Goal: Task Accomplishment & Management: Use online tool/utility

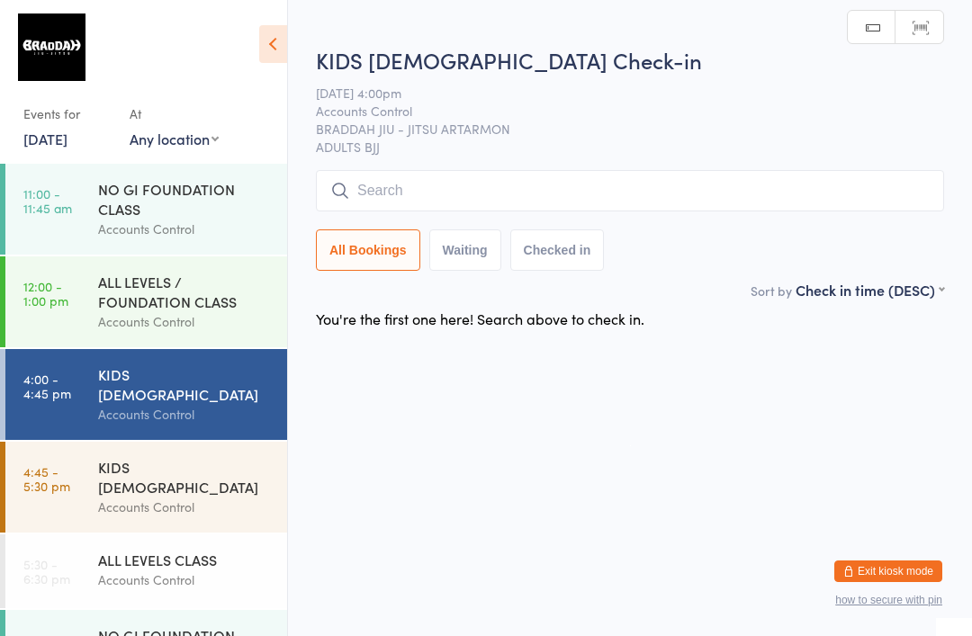
click at [632, 193] on input "search" at bounding box center [630, 190] width 628 height 41
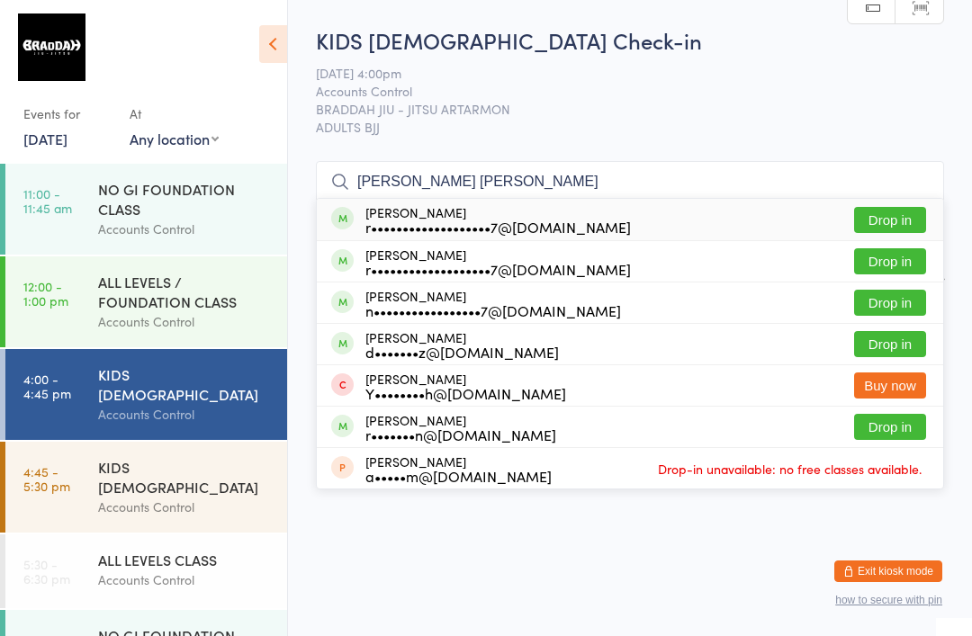
type input "[PERSON_NAME] [PERSON_NAME]"
click at [903, 222] on button "Drop in" at bounding box center [890, 220] width 72 height 26
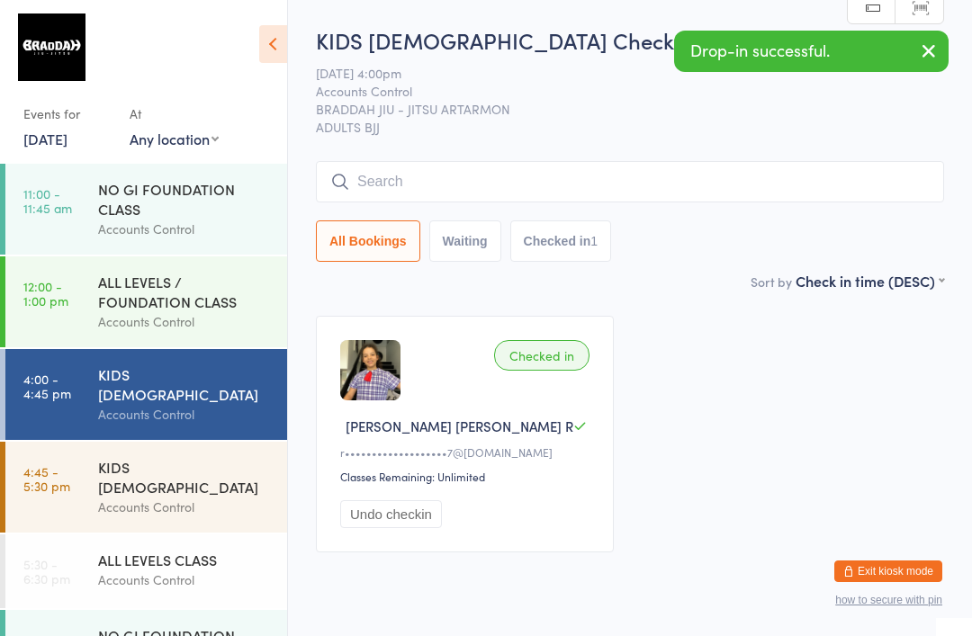
click at [699, 199] on input "search" at bounding box center [630, 181] width 628 height 41
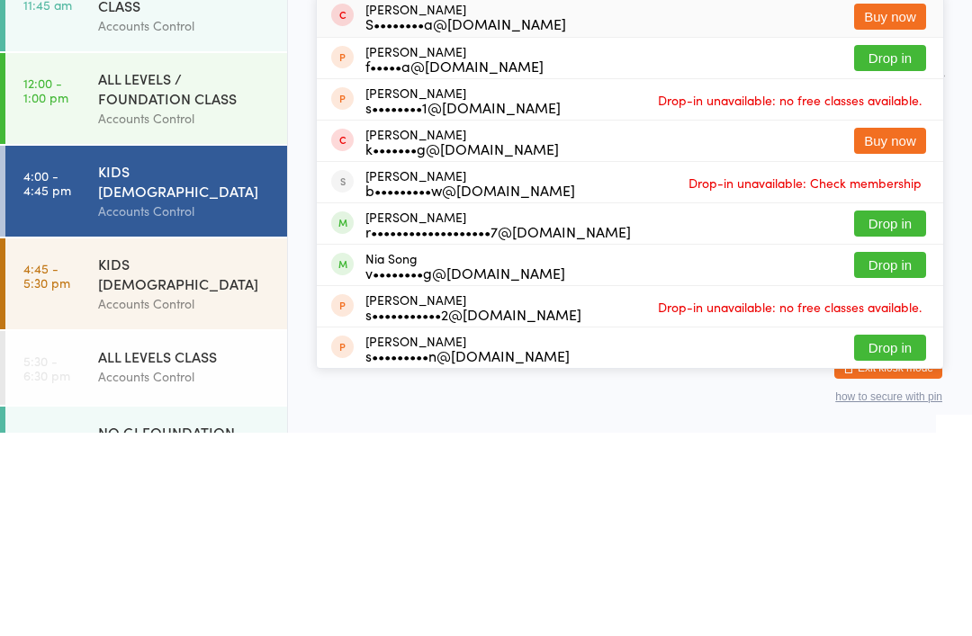
type input "[PERSON_NAME]"
click at [899, 414] on button "Drop in" at bounding box center [890, 427] width 72 height 26
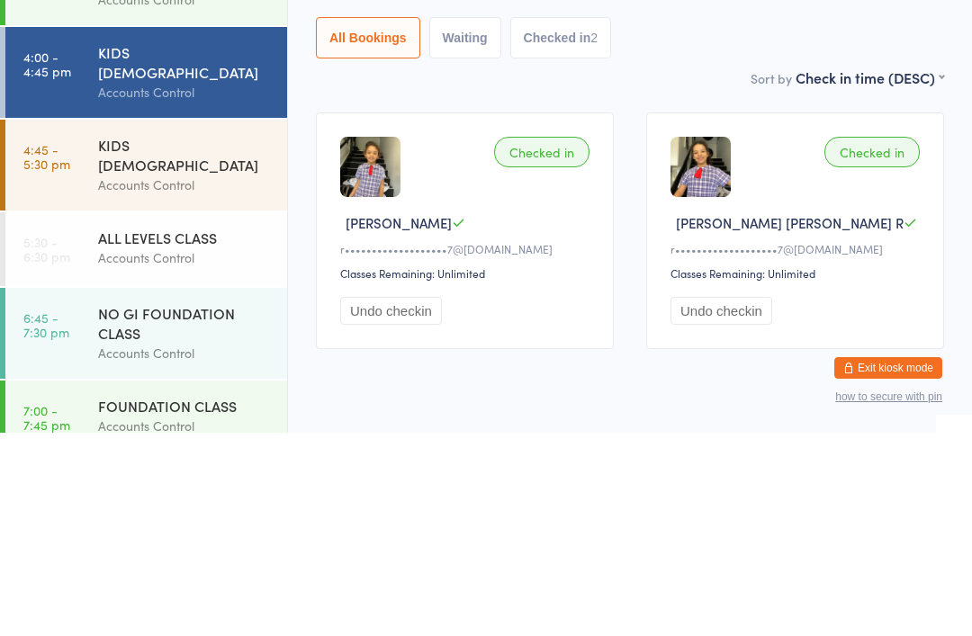
scroll to position [119, 0]
click at [195, 431] on div "ALL LEVELS CLASS" at bounding box center [185, 441] width 174 height 20
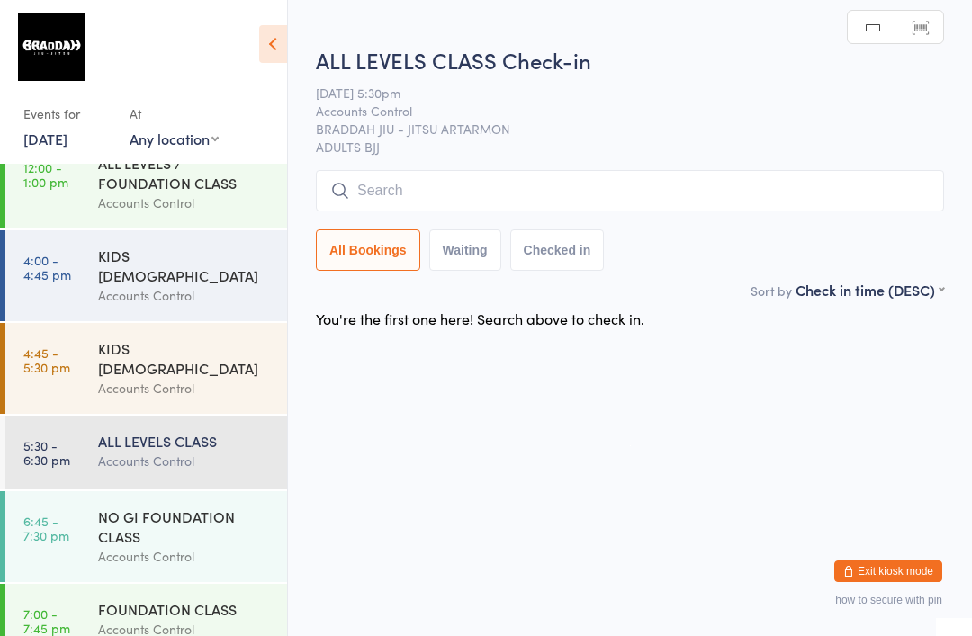
click at [740, 195] on input "search" at bounding box center [630, 190] width 628 height 41
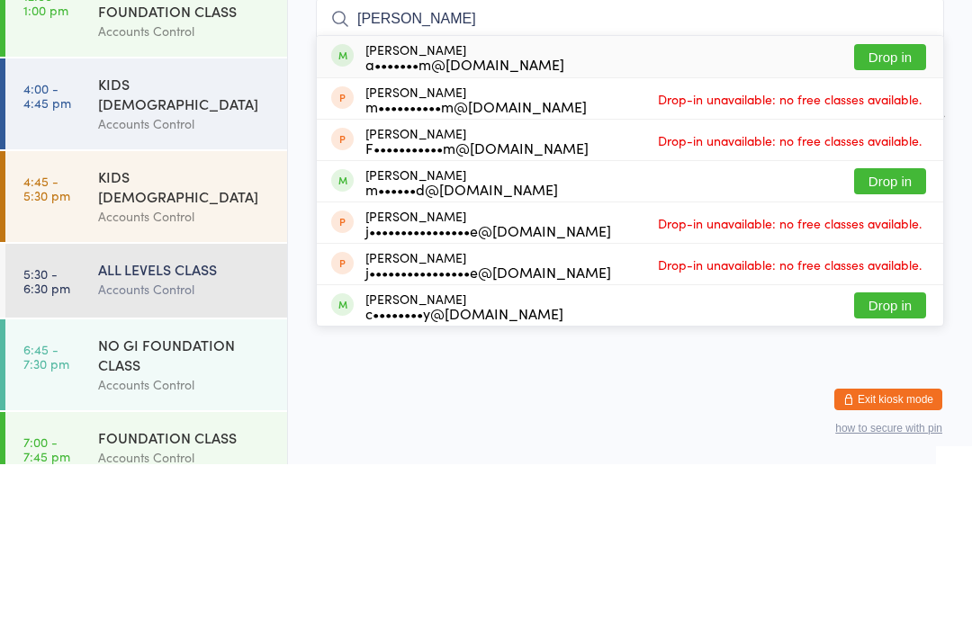
type input "[PERSON_NAME]"
click at [899, 216] on button "Drop in" at bounding box center [890, 229] width 72 height 26
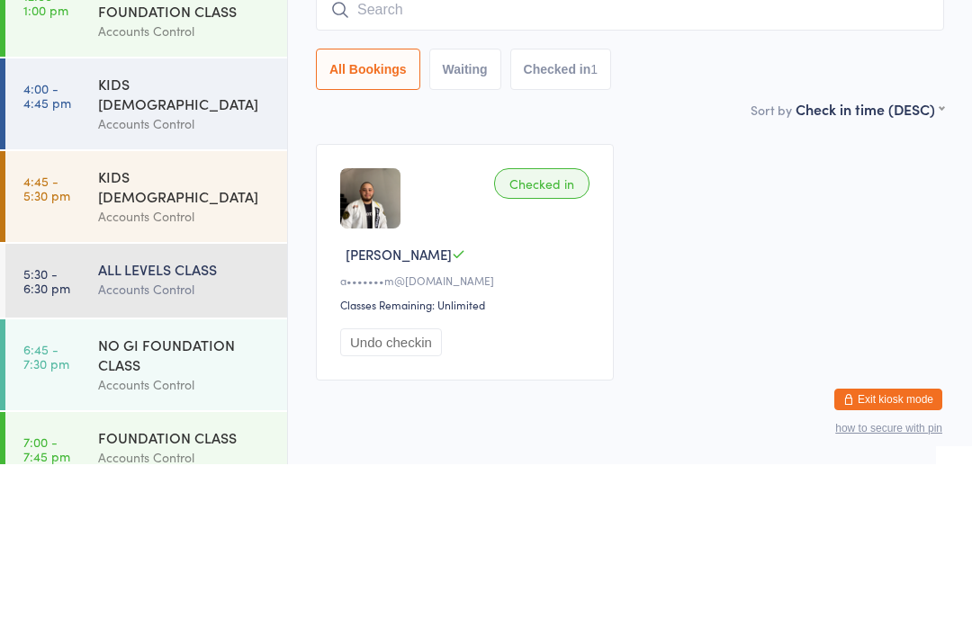
click at [204, 285] on div "Accounts Control" at bounding box center [185, 295] width 174 height 21
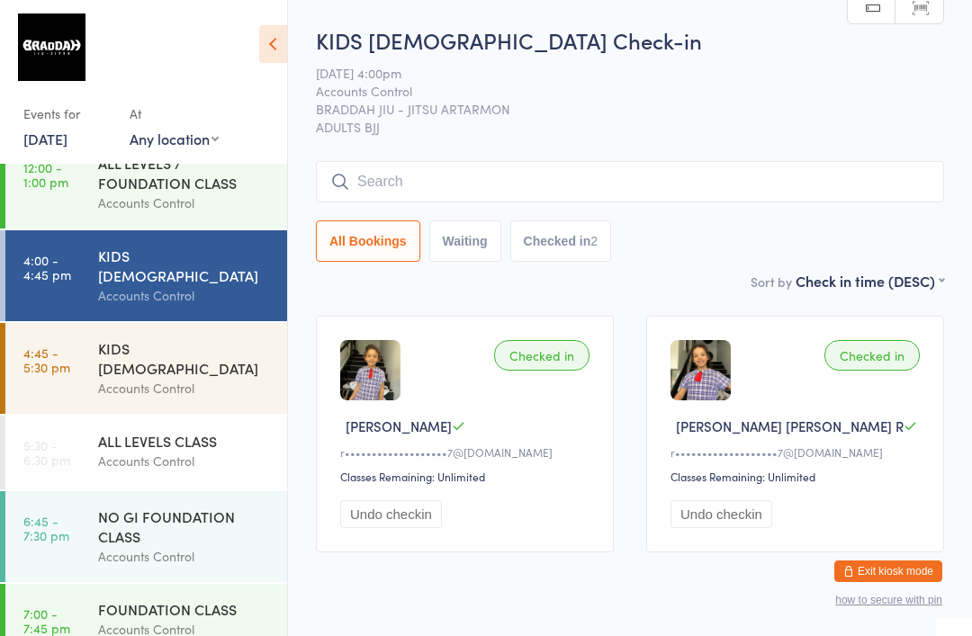
click at [133, 378] on div "Accounts Control" at bounding box center [185, 388] width 174 height 21
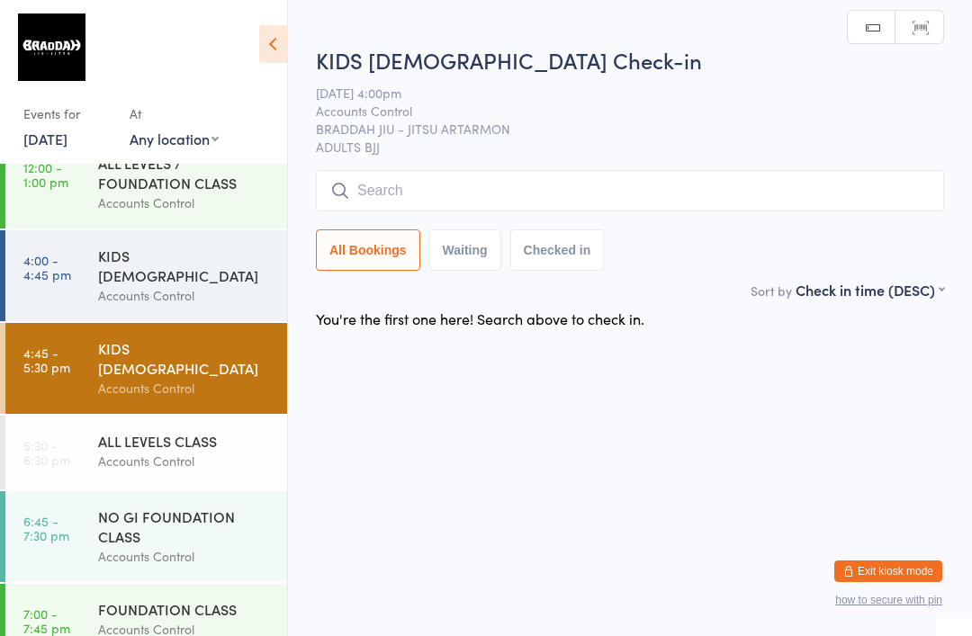
click at [478, 194] on input "search" at bounding box center [630, 190] width 628 height 41
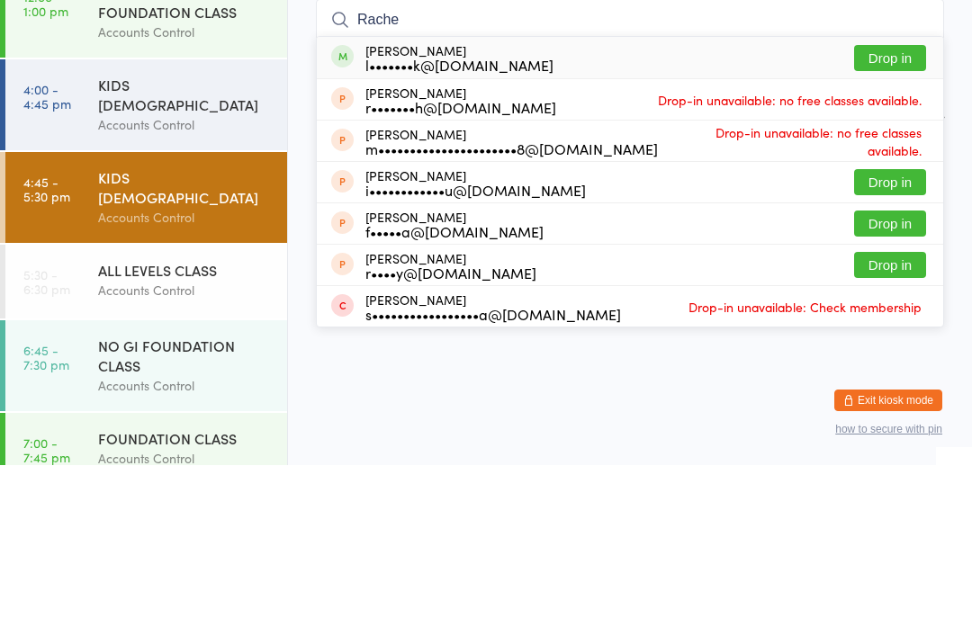
type input "Rache"
click at [899, 216] on button "Drop in" at bounding box center [890, 229] width 72 height 26
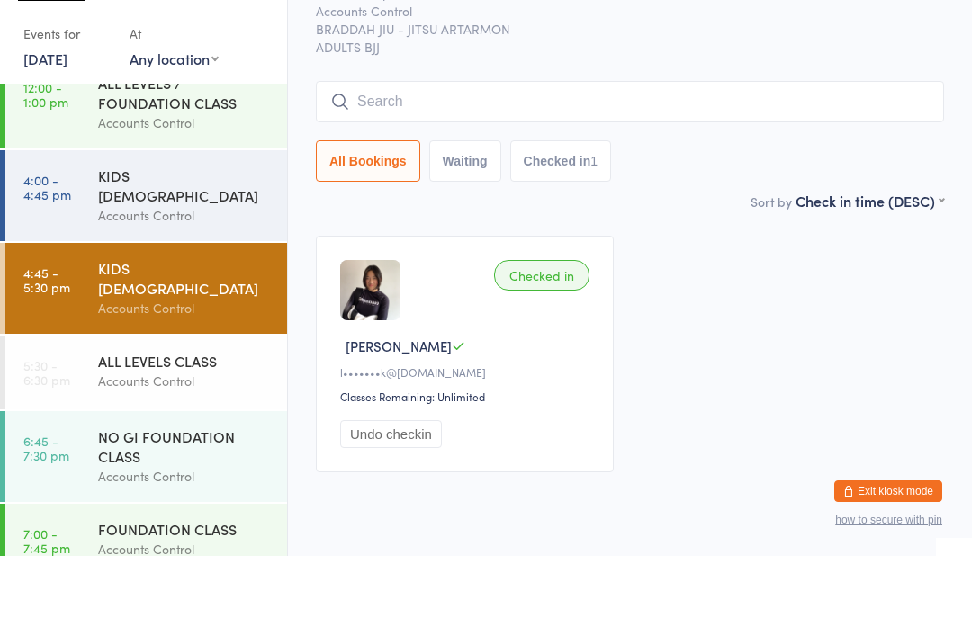
click at [865, 161] on input "search" at bounding box center [630, 181] width 628 height 41
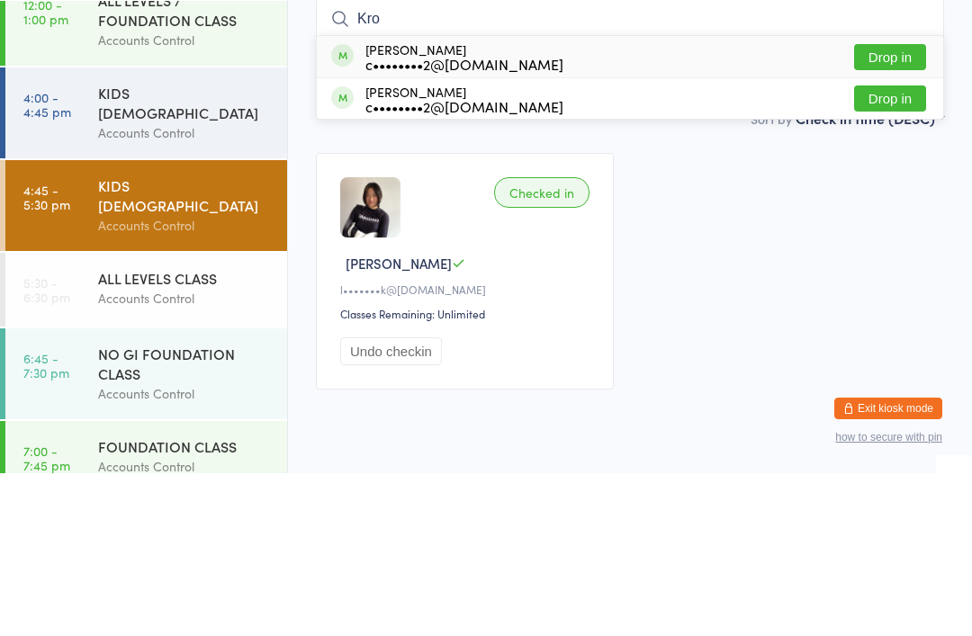
type input "Kro"
click at [902, 248] on button "Drop in" at bounding box center [890, 261] width 72 height 26
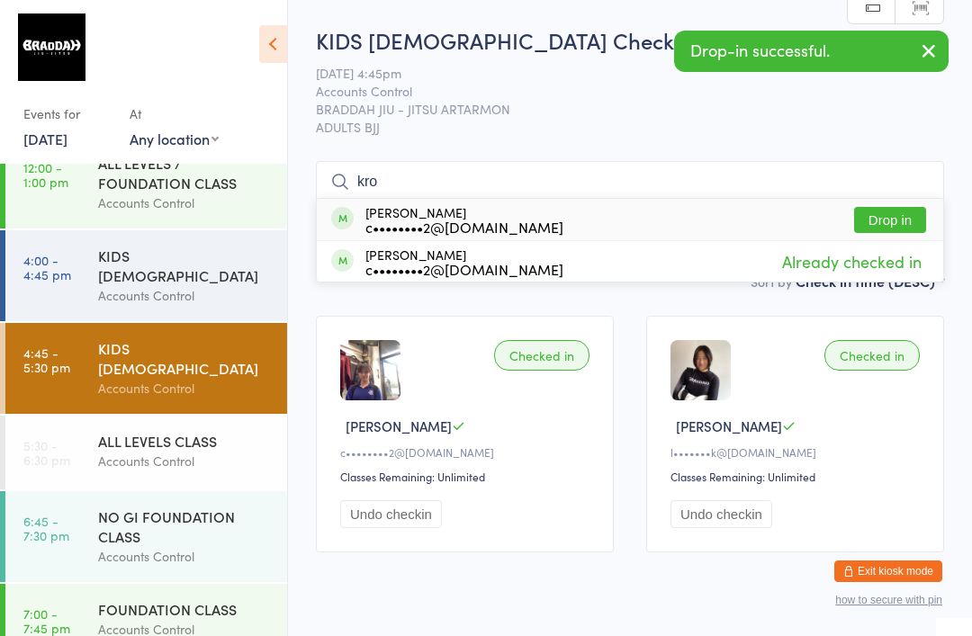
type input "kro"
click at [904, 220] on button "Drop in" at bounding box center [890, 220] width 72 height 26
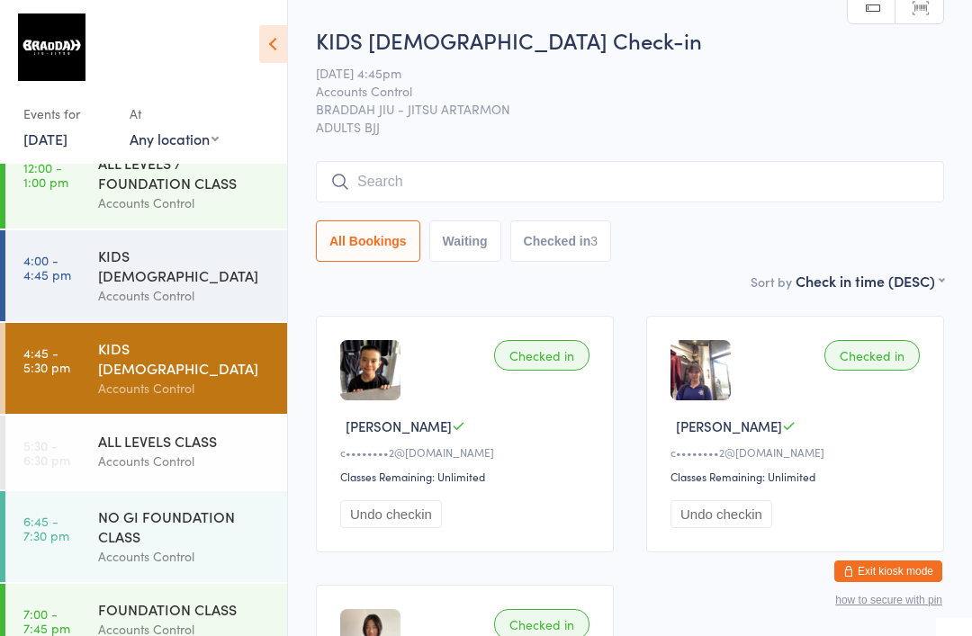
click at [200, 256] on div "KIDS [DEMOGRAPHIC_DATA]" at bounding box center [185, 266] width 174 height 40
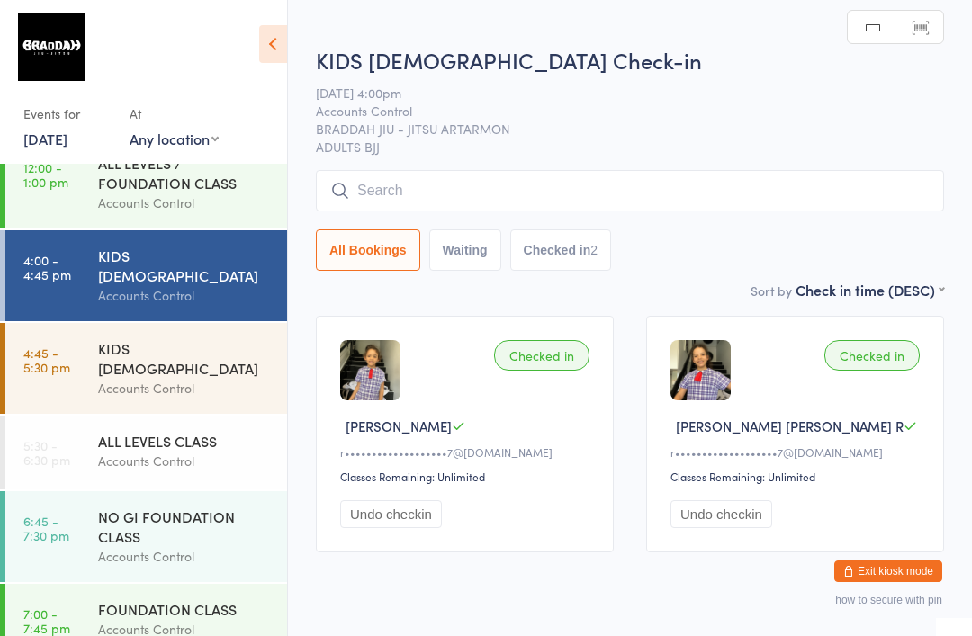
scroll to position [61, 0]
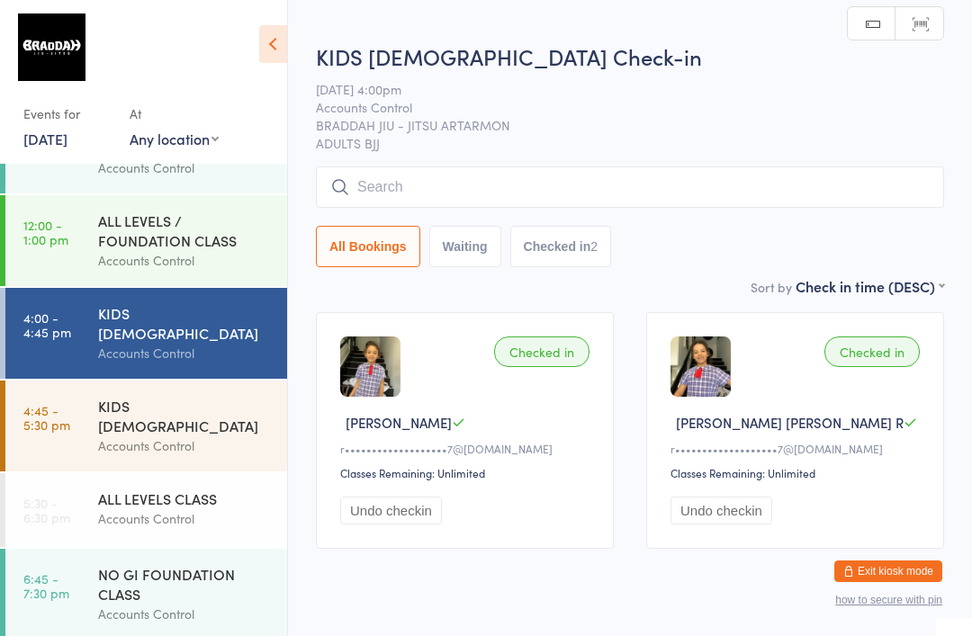
click at [861, 177] on input "search" at bounding box center [630, 186] width 628 height 41
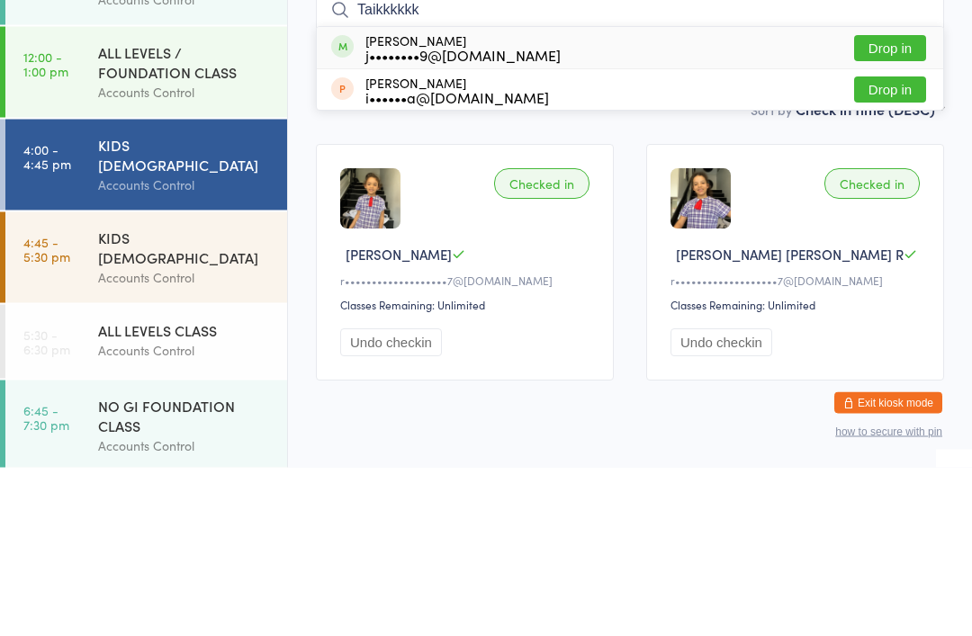
type input "Taikkkkkk"
click at [398, 217] on div "j••••••••9@[DOMAIN_NAME]" at bounding box center [462, 224] width 195 height 14
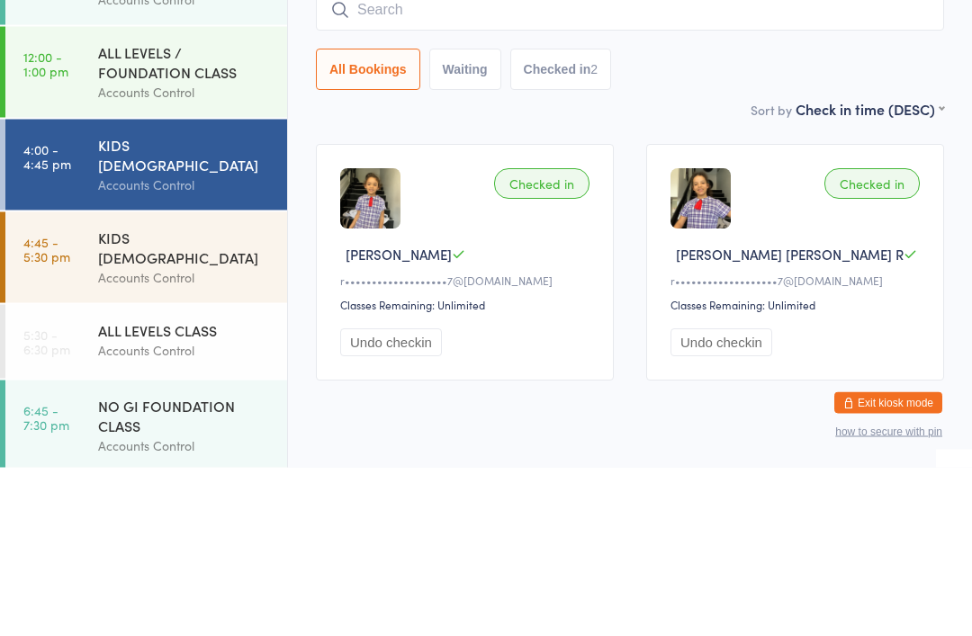
scroll to position [4, 0]
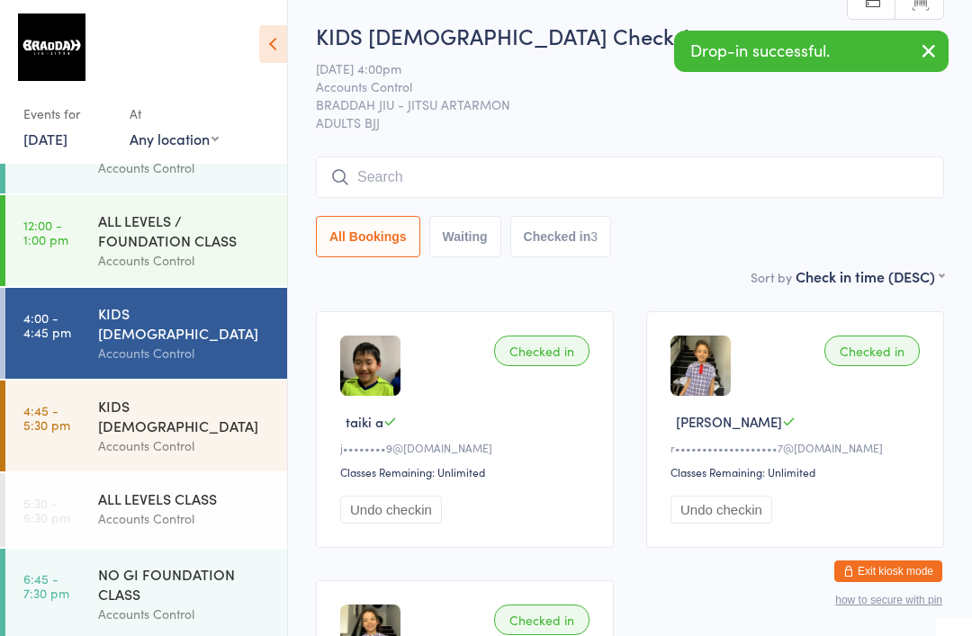
click at [481, 160] on input "search" at bounding box center [630, 177] width 628 height 41
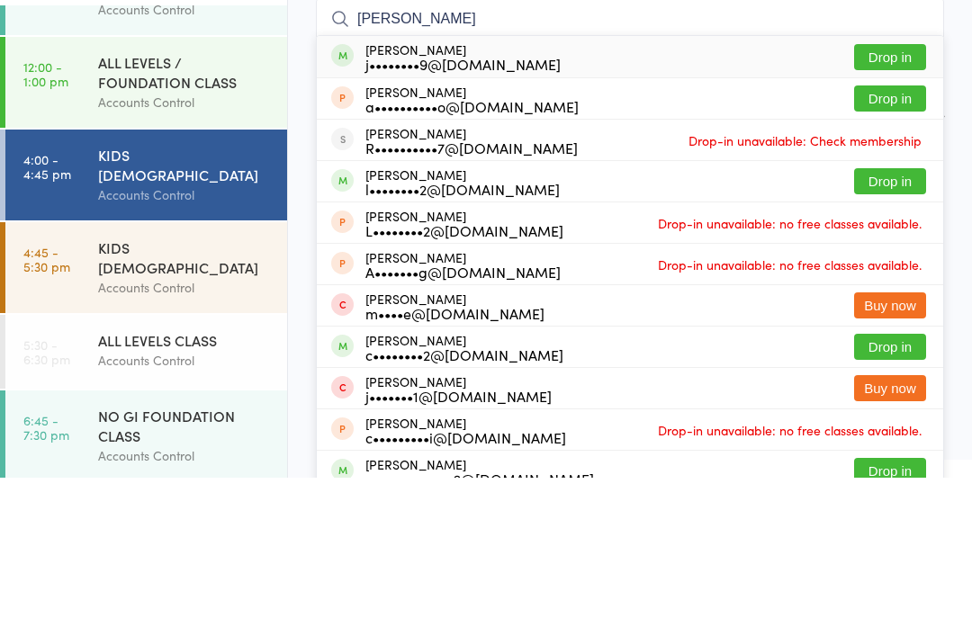
type input "[PERSON_NAME]"
click at [900, 202] on button "Drop in" at bounding box center [890, 215] width 72 height 26
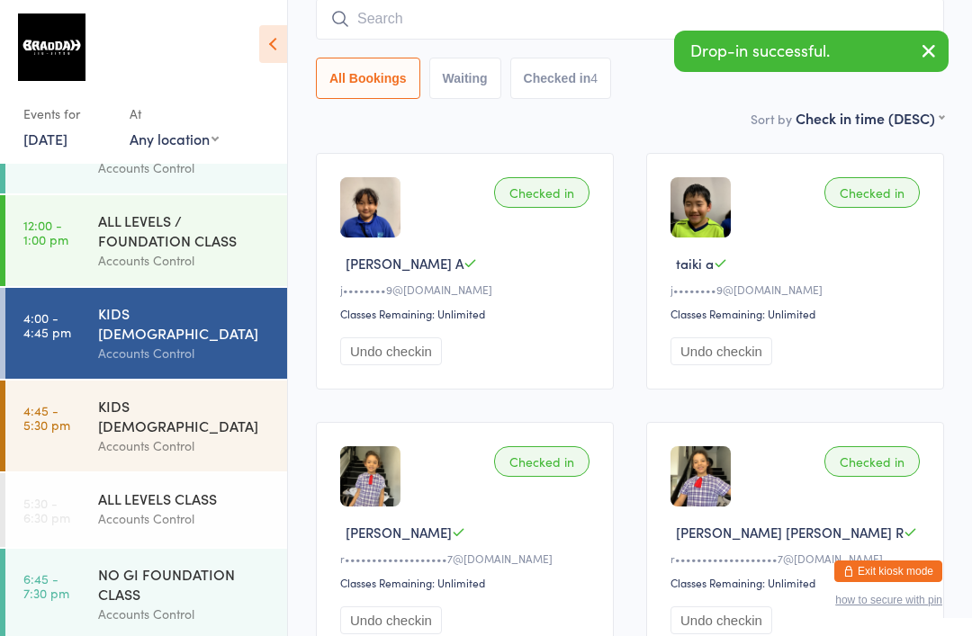
click at [29, 415] on time "4:45 - 5:30 pm" at bounding box center [46, 417] width 47 height 29
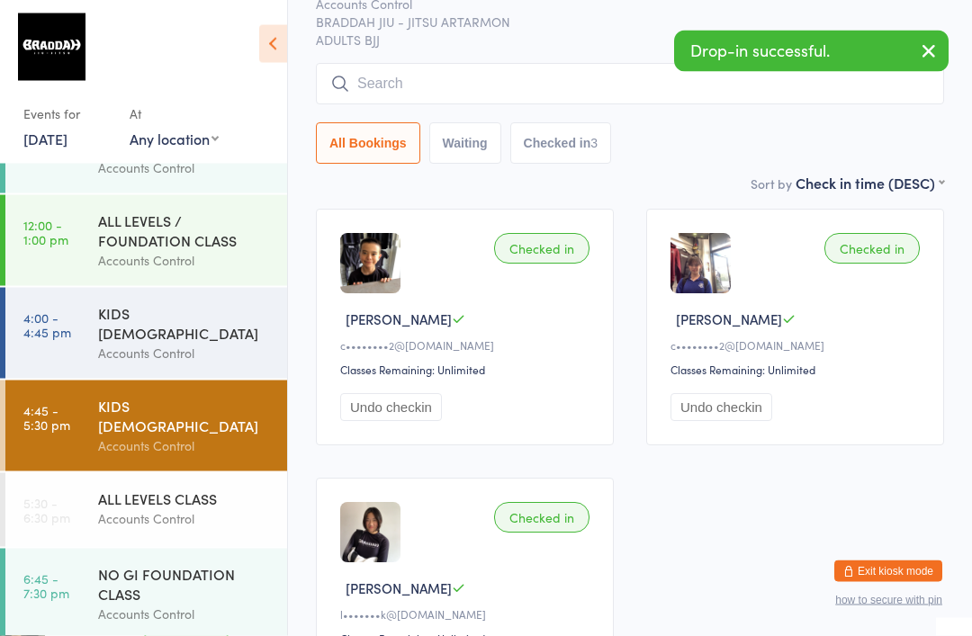
scroll to position [108, 0]
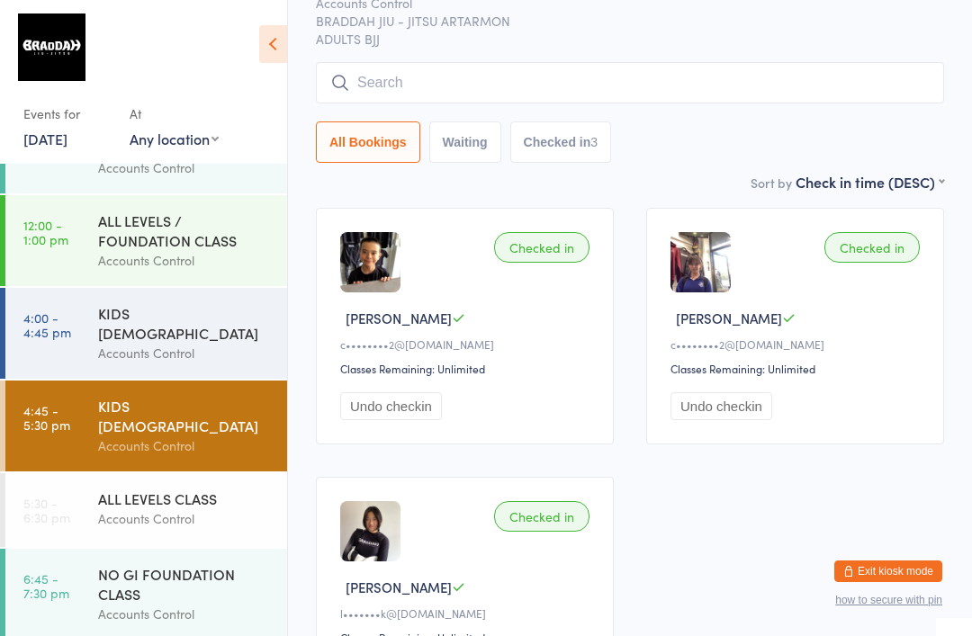
click at [77, 341] on link "4:00 - 4:45 pm KIDS [DEMOGRAPHIC_DATA] Accounts Control" at bounding box center [146, 333] width 282 height 91
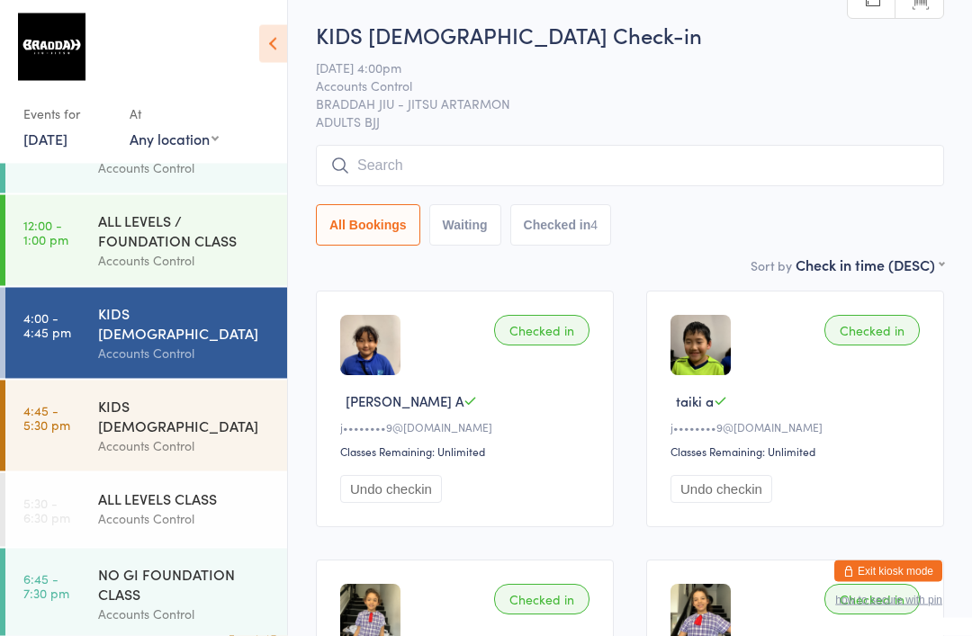
click at [777, 134] on div "KIDS [DEMOGRAPHIC_DATA] Check-in [DATE] 4:00pm Accounts Control BRADDAH JIU - J…" at bounding box center [630, 138] width 628 height 235
click at [779, 179] on input "search" at bounding box center [630, 165] width 628 height 41
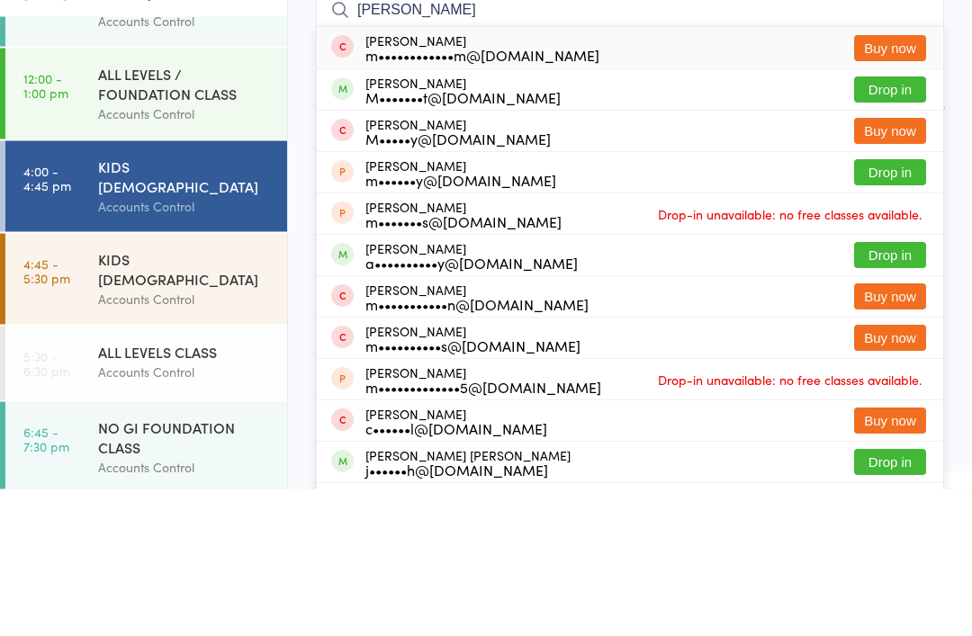
type input "[PERSON_NAME]"
click at [898, 224] on button "Drop in" at bounding box center [890, 237] width 72 height 26
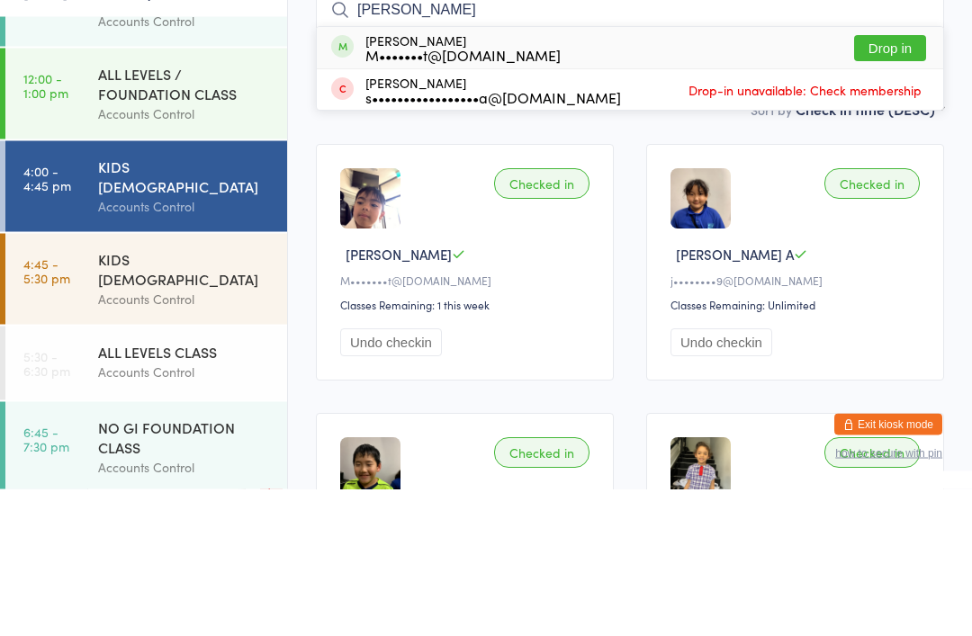
type input "[PERSON_NAME]"
click at [905, 183] on button "Drop in" at bounding box center [890, 196] width 72 height 26
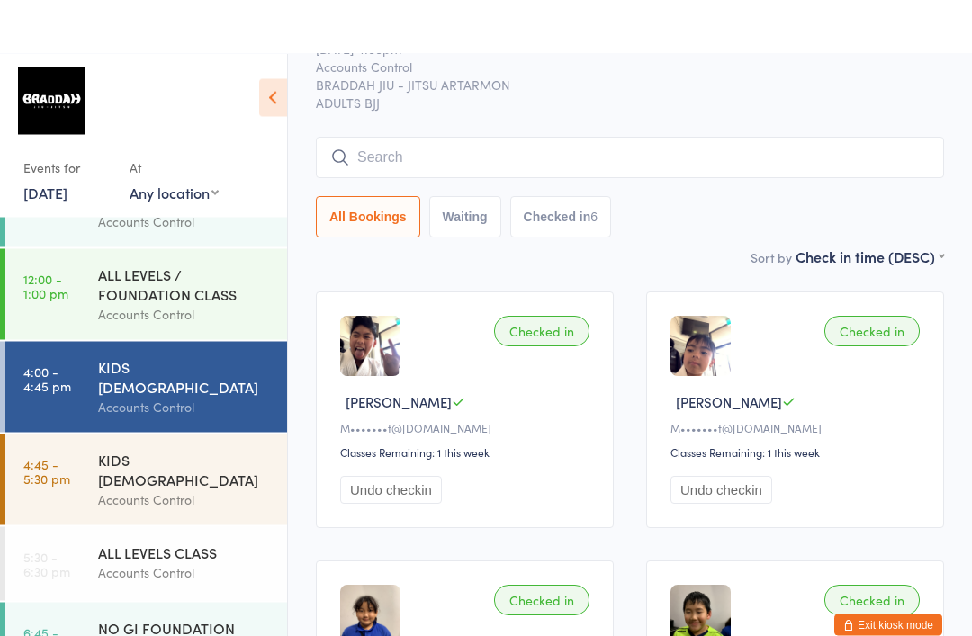
scroll to position [0, 0]
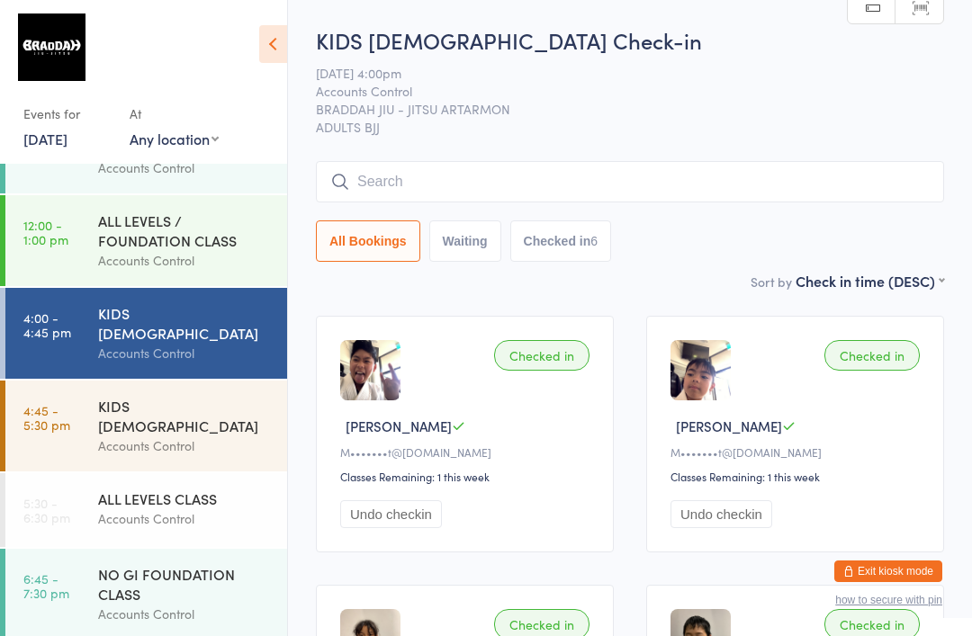
click at [459, 184] on input "search" at bounding box center [630, 181] width 628 height 41
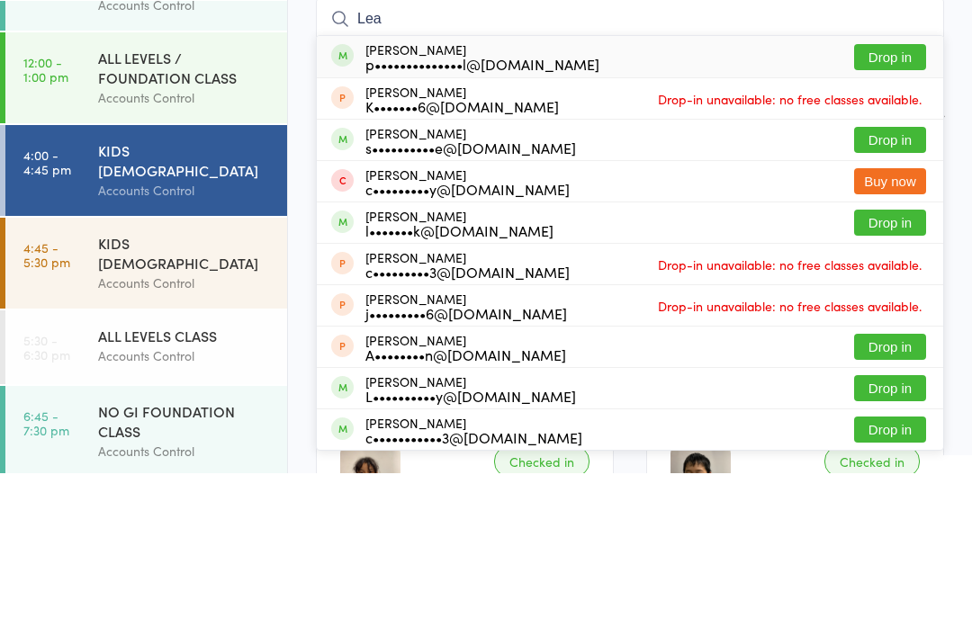
type input "Lea"
click at [371, 219] on div "p••••••••••••••l@[DOMAIN_NAME]" at bounding box center [482, 226] width 234 height 14
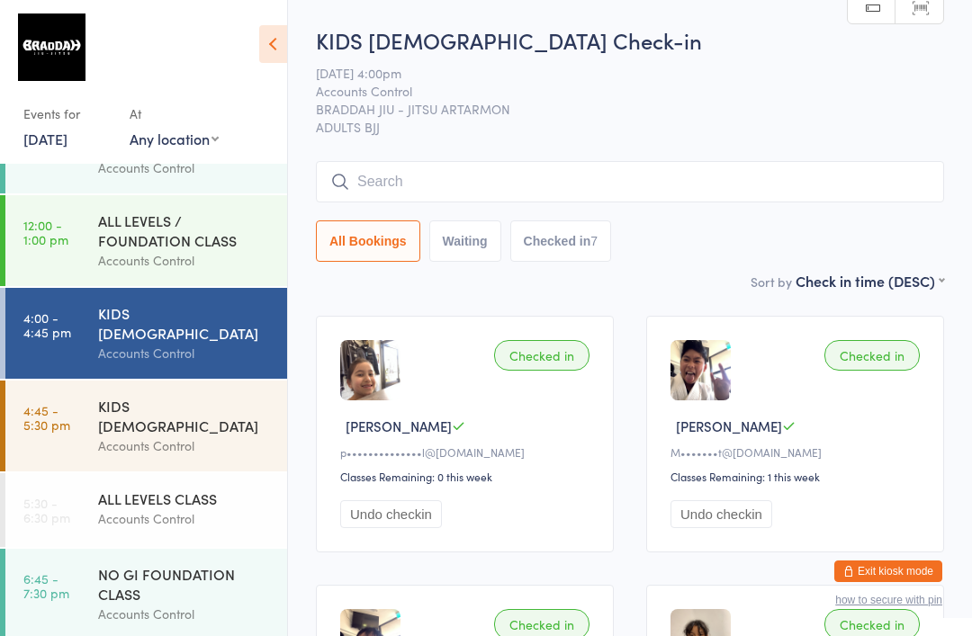
click at [811, 157] on div "KIDS [DEMOGRAPHIC_DATA] Check-in [DATE] 4:00pm Accounts Control BRADDAH JIU - J…" at bounding box center [630, 148] width 628 height 246
click at [808, 168] on input "search" at bounding box center [630, 181] width 628 height 41
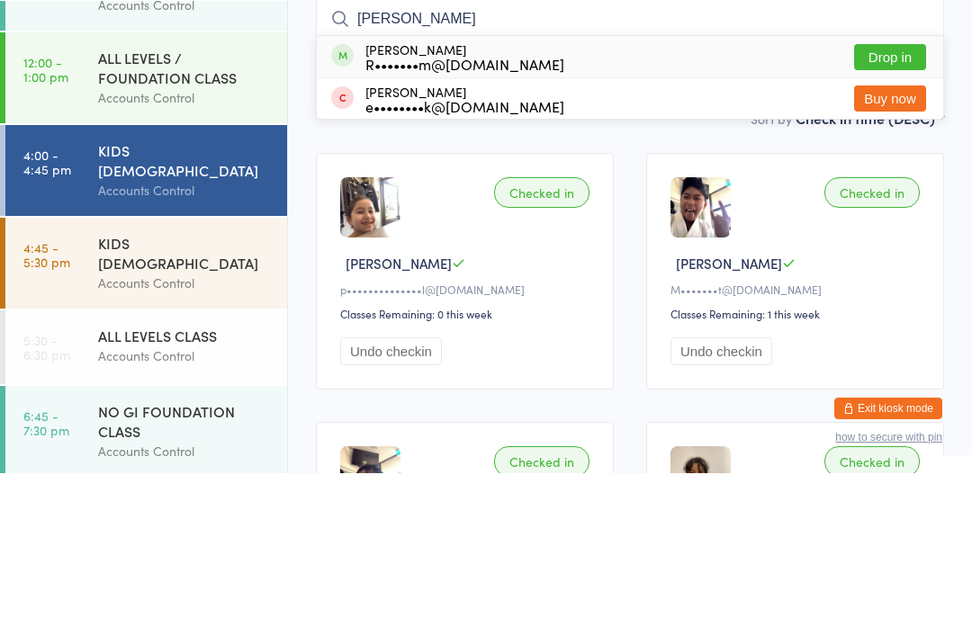
type input "[PERSON_NAME]"
click at [905, 207] on button "Drop in" at bounding box center [890, 220] width 72 height 26
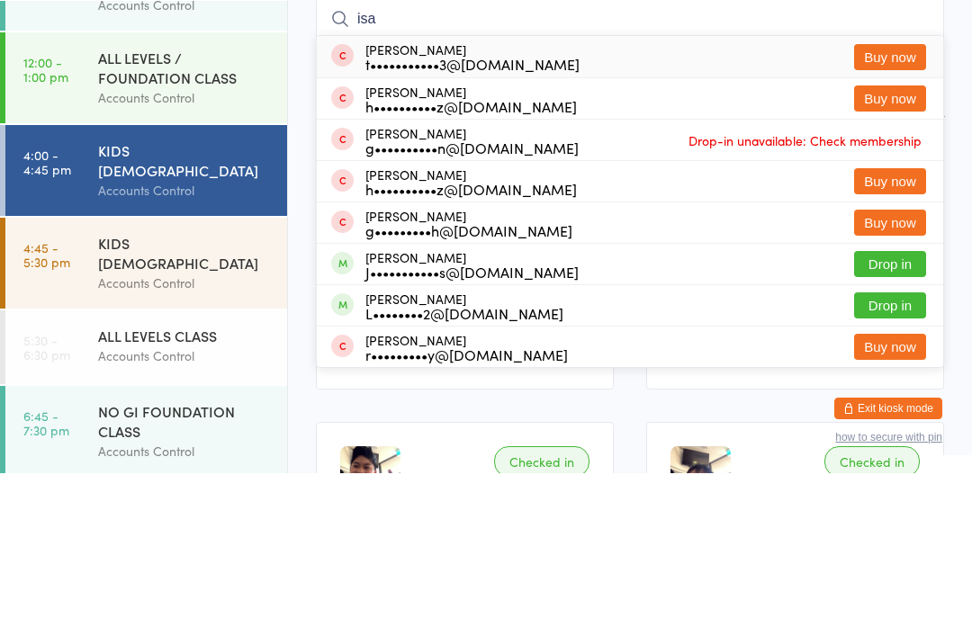
type input "isa"
click at [884, 414] on button "Drop in" at bounding box center [890, 427] width 72 height 26
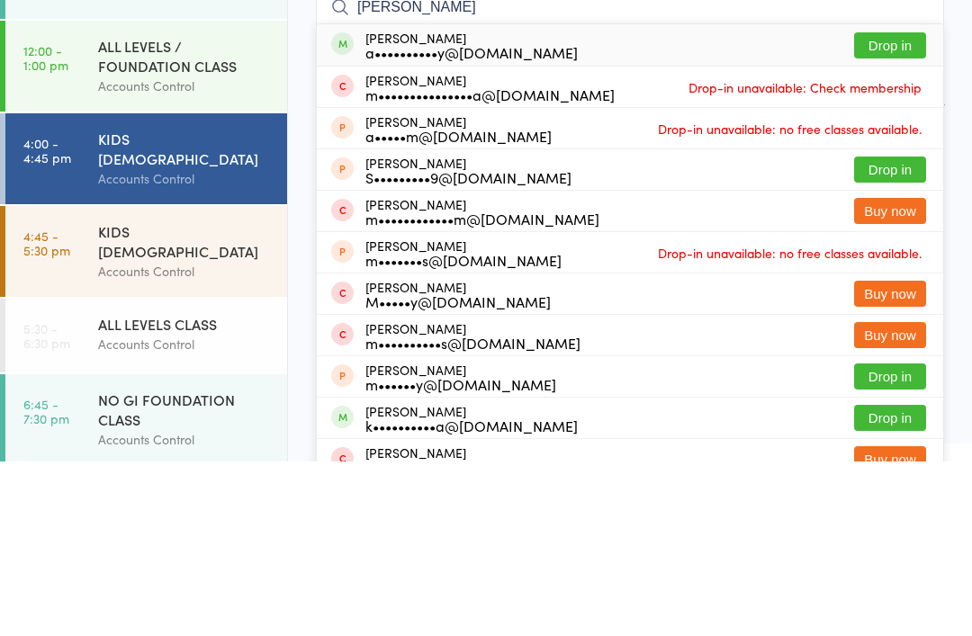
type input "[PERSON_NAME]"
click at [900, 207] on button "Drop in" at bounding box center [890, 220] width 72 height 26
